Goal: Find contact information: Find contact information

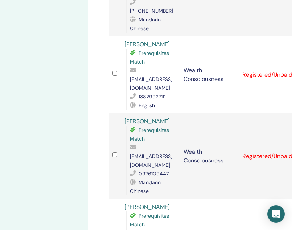
scroll to position [1294, 58]
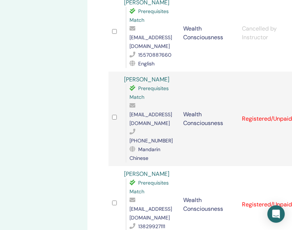
scroll to position [1167, 58]
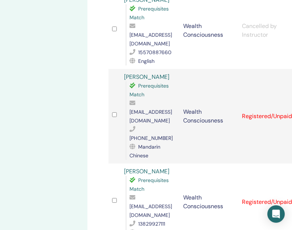
drag, startPoint x: 171, startPoint y: 90, endPoint x: 118, endPoint y: 88, distance: 52.7
copy tr "[PERSON_NAME]"
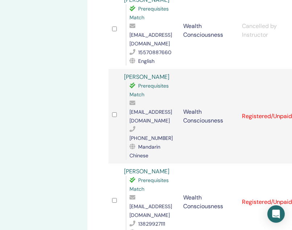
copy span "[EMAIL_ADDRESS][DOMAIN_NAME]"
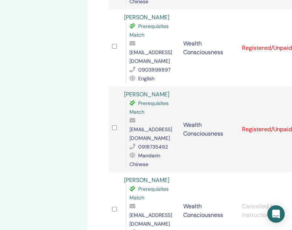
scroll to position [983, 58]
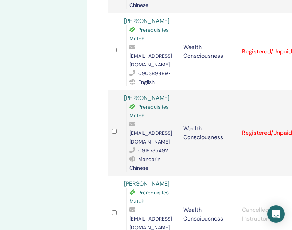
copy span "[EMAIL_ADDRESS][DOMAIN_NAME]"
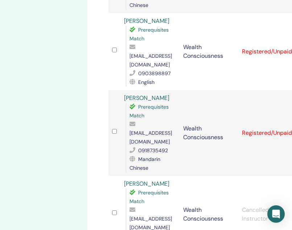
drag, startPoint x: 151, startPoint y: 121, endPoint x: 120, endPoint y: 120, distance: 30.5
copy link "[PERSON_NAME]"
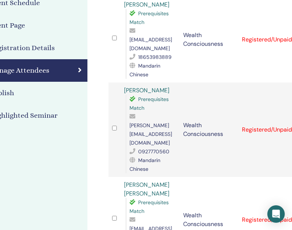
scroll to position [117, 58]
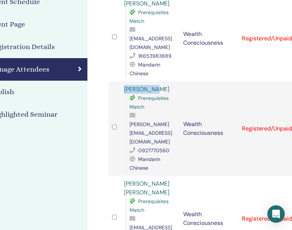
drag, startPoint x: 156, startPoint y: 79, endPoint x: 121, endPoint y: 78, distance: 34.5
click at [121, 81] on td "[PERSON_NAME] Prerequisites Match [PERSON_NAME][EMAIL_ADDRESS][DOMAIN_NAME] 092…" at bounding box center [150, 128] width 59 height 94
copy link "[PERSON_NAME]"
click at [142, 121] on span "[PERSON_NAME][EMAIL_ADDRESS][DOMAIN_NAME]" at bounding box center [151, 133] width 42 height 24
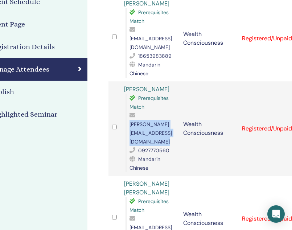
click at [142, 121] on span "[PERSON_NAME][EMAIL_ADDRESS][DOMAIN_NAME]" at bounding box center [151, 133] width 42 height 24
copy span "[PERSON_NAME][EMAIL_ADDRESS][DOMAIN_NAME]"
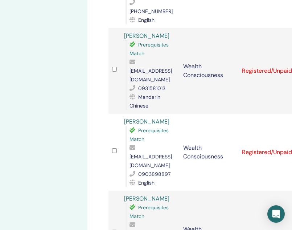
scroll to position [882, 58]
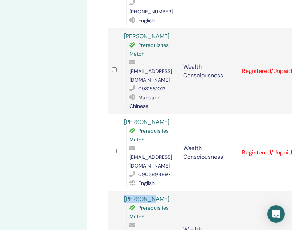
drag, startPoint x: 155, startPoint y: 77, endPoint x: 123, endPoint y: 76, distance: 31.6
click at [123, 191] on td "[PERSON_NAME] Lo Prerequisites Match [EMAIL_ADDRESS][DOMAIN_NAME] 0918735492 Ma…" at bounding box center [150, 234] width 59 height 86
copy link "[PERSON_NAME]"
click at [144, 221] on div "[EMAIL_ADDRESS][DOMAIN_NAME]" at bounding box center [153, 234] width 46 height 26
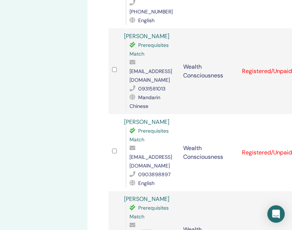
copy span "[EMAIL_ADDRESS][DOMAIN_NAME]"
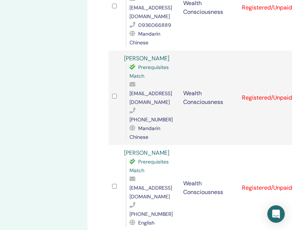
scroll to position [676, 58]
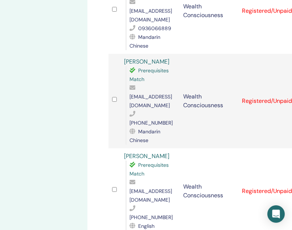
drag, startPoint x: 159, startPoint y: 137, endPoint x: 124, endPoint y: 136, distance: 34.5
copy link "[PERSON_NAME]"
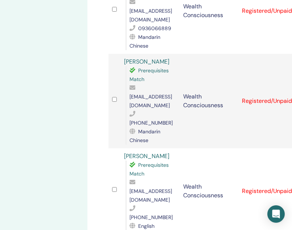
copy span "[EMAIL_ADDRESS][DOMAIN_NAME]"
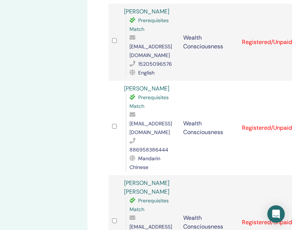
scroll to position [380, 58]
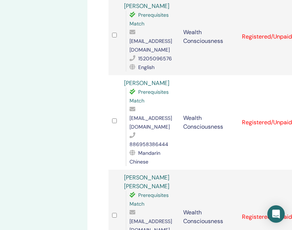
click at [145, 218] on span "[EMAIL_ADDRESS][DOMAIN_NAME]" at bounding box center [151, 225] width 42 height 15
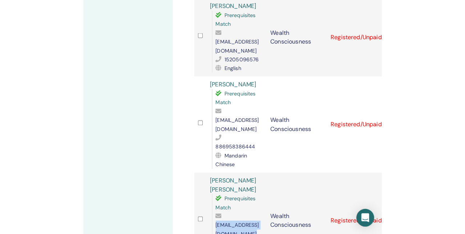
scroll to position [380, 0]
